Goal: Find specific page/section: Find specific page/section

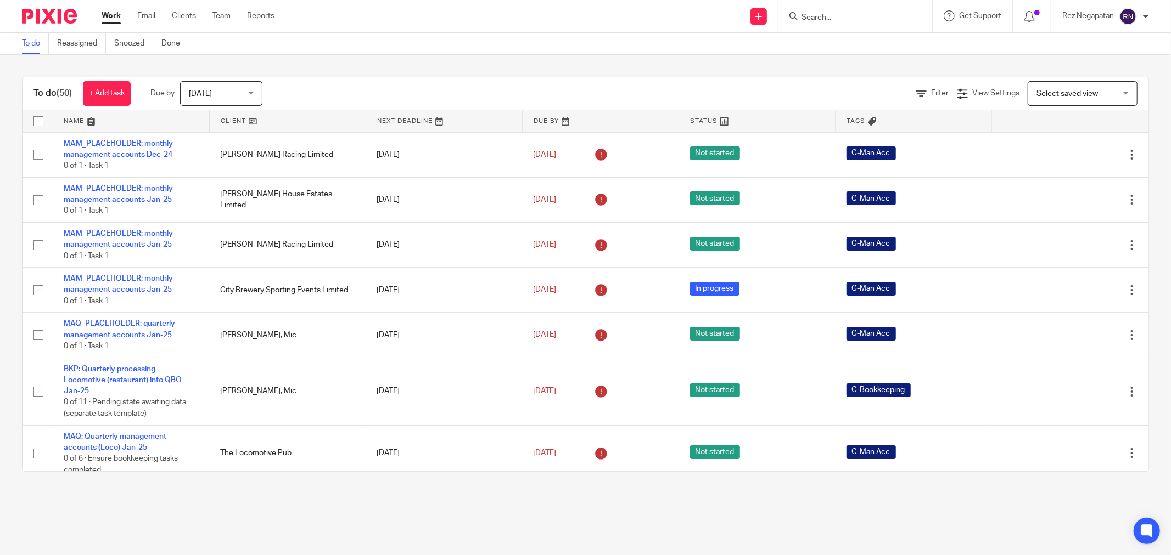
click at [851, 17] on input "Search" at bounding box center [849, 18] width 99 height 10
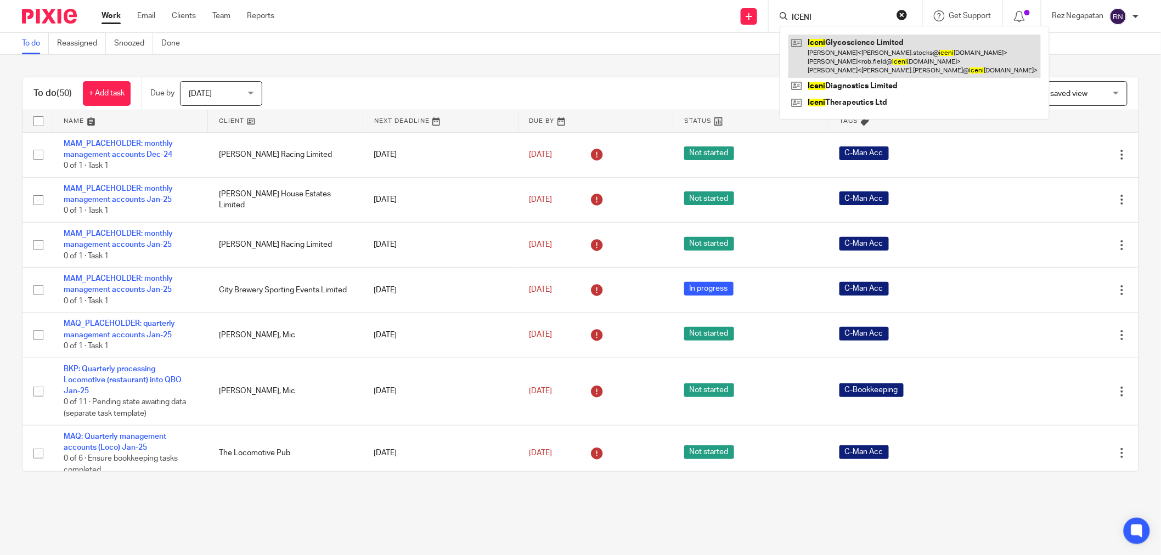
type input "ICENI"
click at [884, 55] on link at bounding box center [915, 56] width 252 height 43
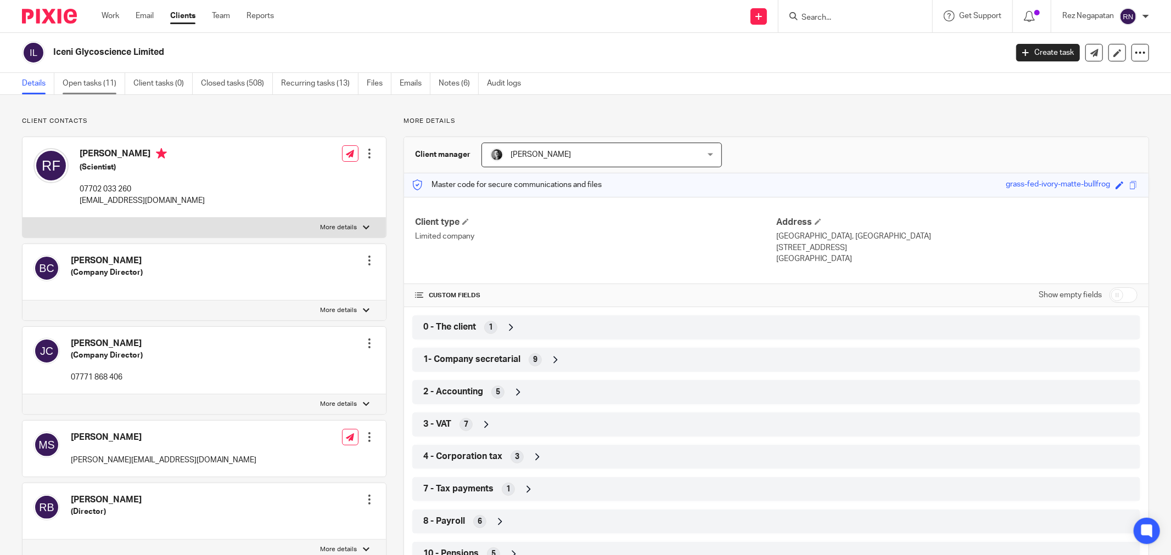
click at [94, 79] on link "Open tasks (11)" at bounding box center [94, 83] width 63 height 21
